Goal: Task Accomplishment & Management: Use online tool/utility

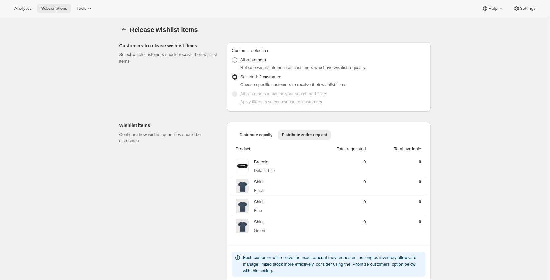
click at [51, 9] on span "Subscriptions" at bounding box center [54, 8] width 26 height 5
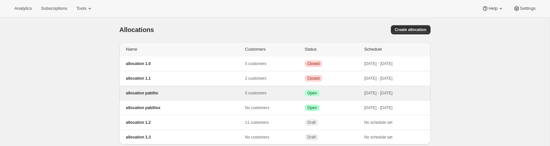
click at [171, 94] on p "allocation pablito" at bounding box center [185, 93] width 119 height 5
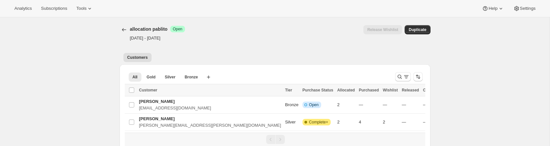
scroll to position [56, 0]
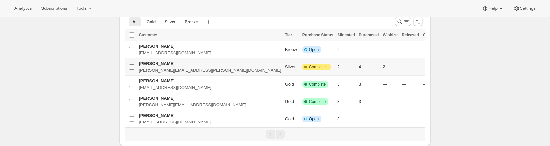
click at [129, 65] on input "Select Item" at bounding box center [131, 66] width 5 height 5
checkbox input "true"
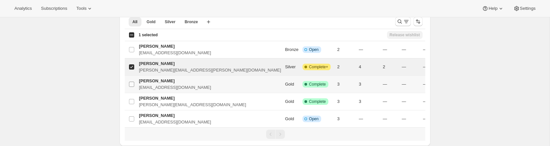
scroll to position [36, 0]
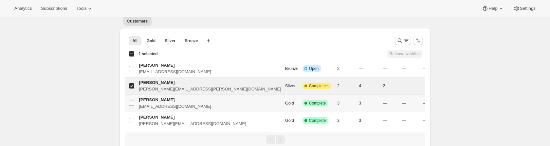
click at [131, 105] on input "Select Item" at bounding box center [131, 103] width 5 height 5
checkbox input "true"
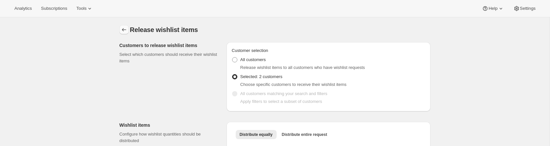
click at [123, 30] on icon "Back to allocation" at bounding box center [124, 29] width 4 height 3
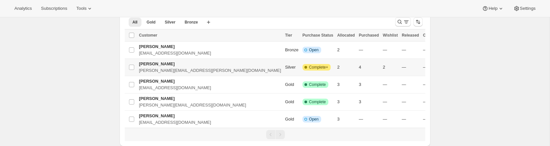
scroll to position [56, 0]
click at [133, 48] on input "Select Item" at bounding box center [131, 49] width 5 height 5
checkbox input "true"
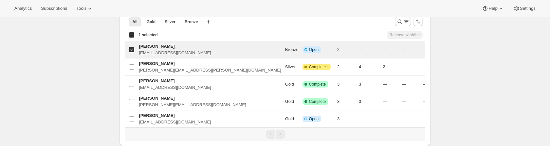
click at [131, 35] on div "Select all 5 Items 1 selected" at bounding box center [143, 35] width 29 height 6
checkbox input "true"
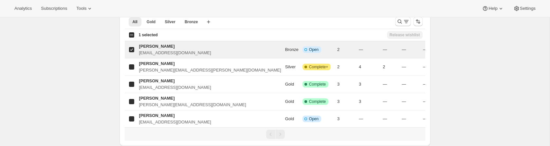
checkbox input "true"
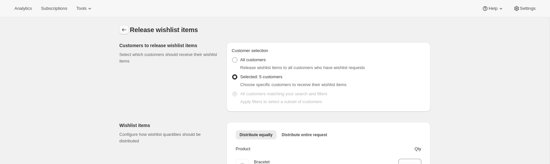
click at [122, 31] on icon "Back to allocation" at bounding box center [124, 29] width 7 height 7
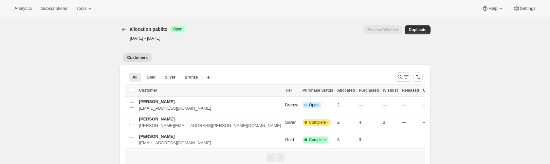
scroll to position [38, 0]
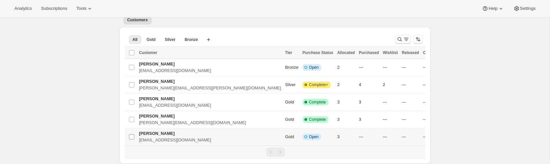
click at [131, 59] on input "Select Item" at bounding box center [131, 136] width 5 height 5
checkbox input "true"
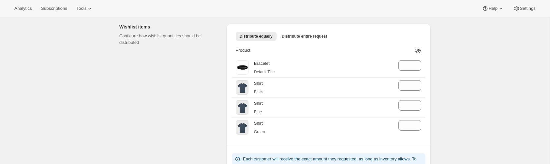
scroll to position [99, 0]
click at [321, 35] on span "Distribute entire request" at bounding box center [304, 35] width 45 height 5
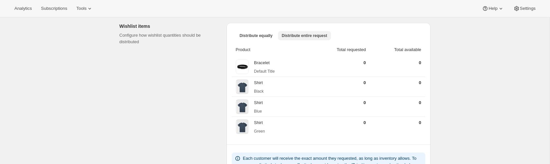
scroll to position [0, 0]
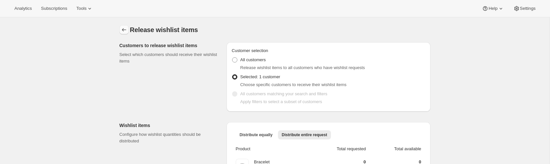
click at [125, 30] on icon "Back to allocation" at bounding box center [124, 29] width 7 height 7
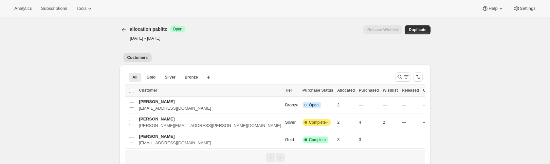
click at [133, 88] on input "Select all Items" at bounding box center [131, 90] width 5 height 5
checkbox input "true"
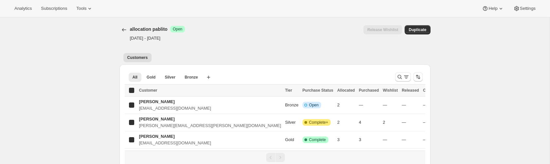
checkbox input "true"
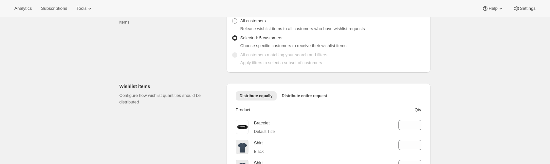
scroll to position [86, 0]
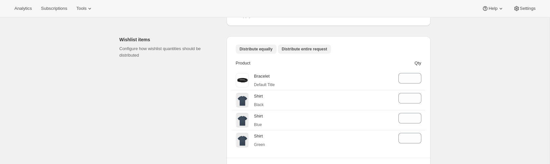
click at [308, 48] on span "Distribute entire request" at bounding box center [304, 48] width 45 height 5
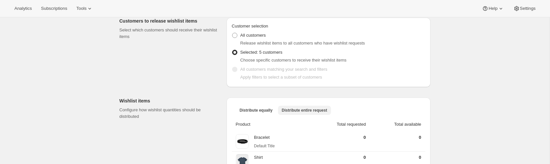
scroll to position [22, 0]
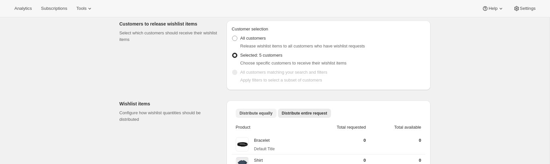
click at [256, 114] on span "Distribute equally" at bounding box center [255, 113] width 33 height 5
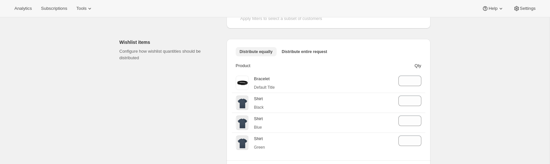
scroll to position [43, 0]
